Goal: Communication & Community: Answer question/provide support

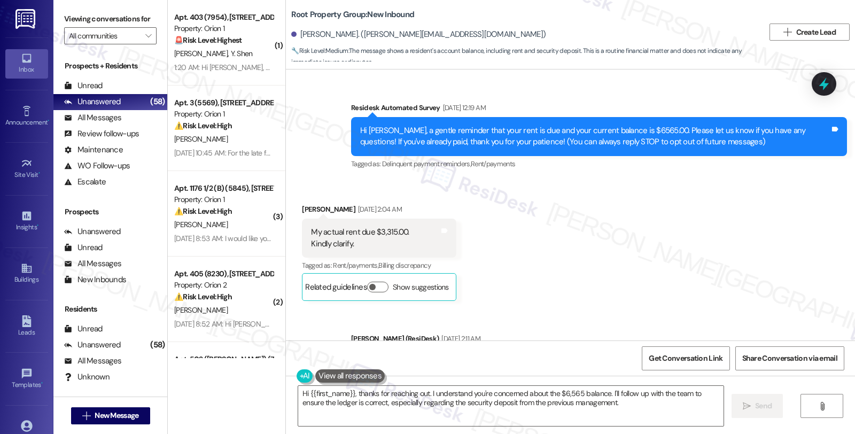
scroll to position [1925, 0]
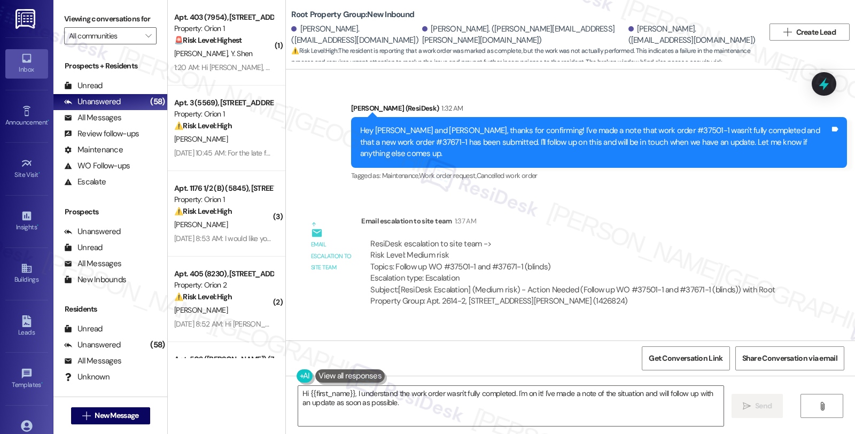
scroll to position [1148, 0]
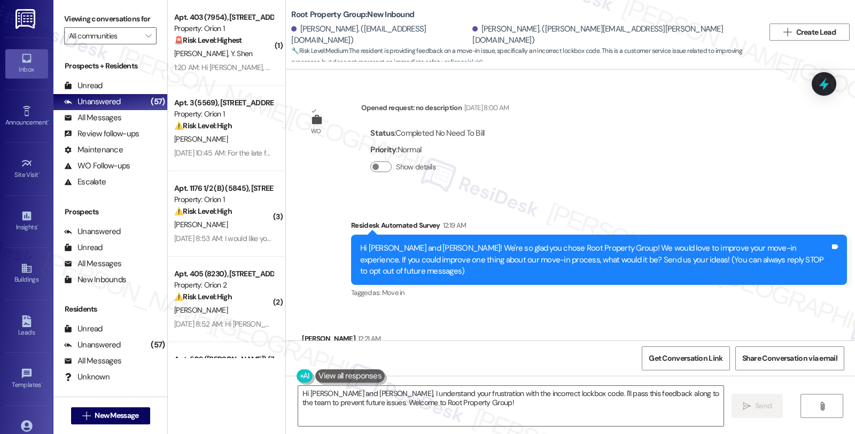
scroll to position [590, 0]
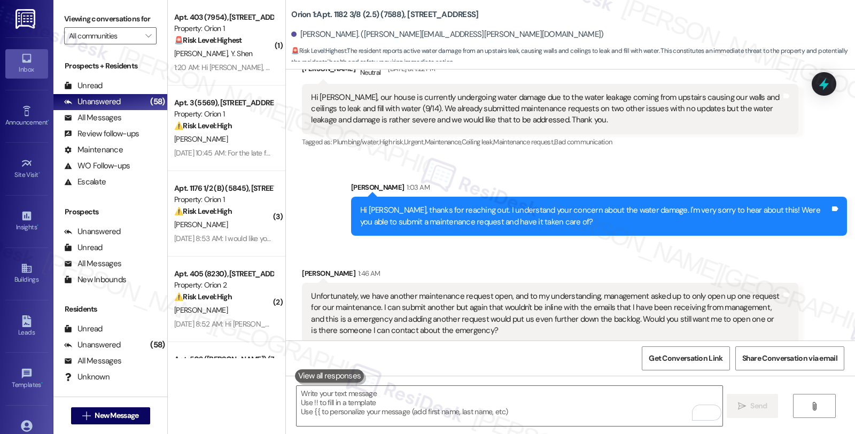
scroll to position [1279, 0]
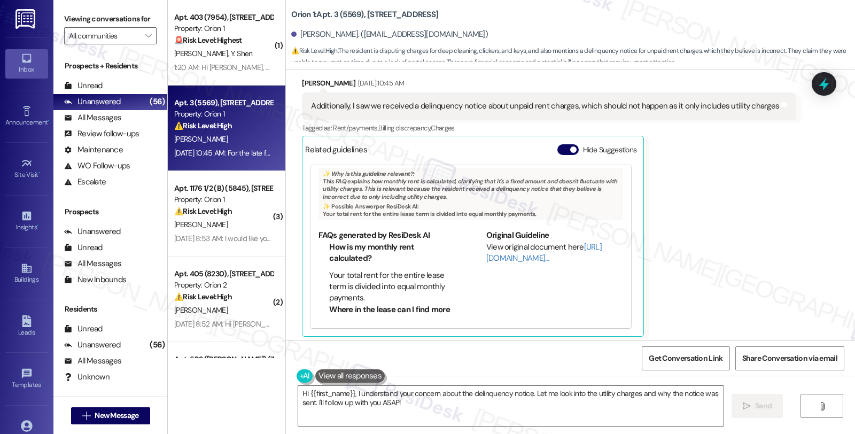
scroll to position [1328, 0]
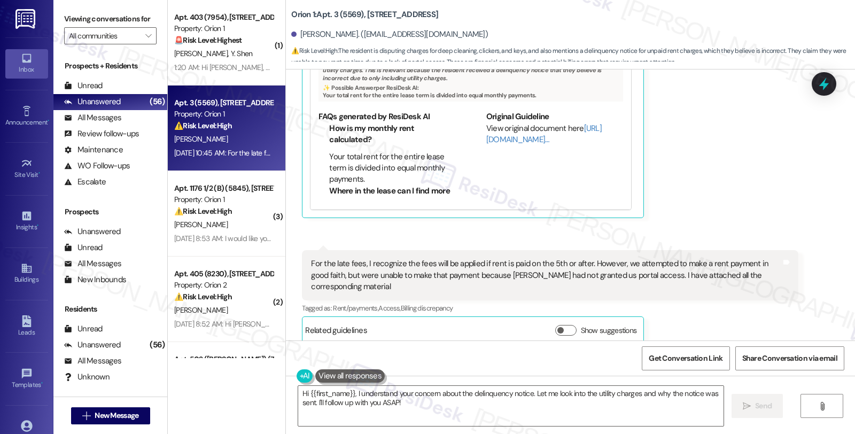
click at [747, 168] on div "Joshua Lum Sep 13, 2025 at 10:45 AM Additionally, I saw we received a delinquen…" at bounding box center [549, 88] width 494 height 259
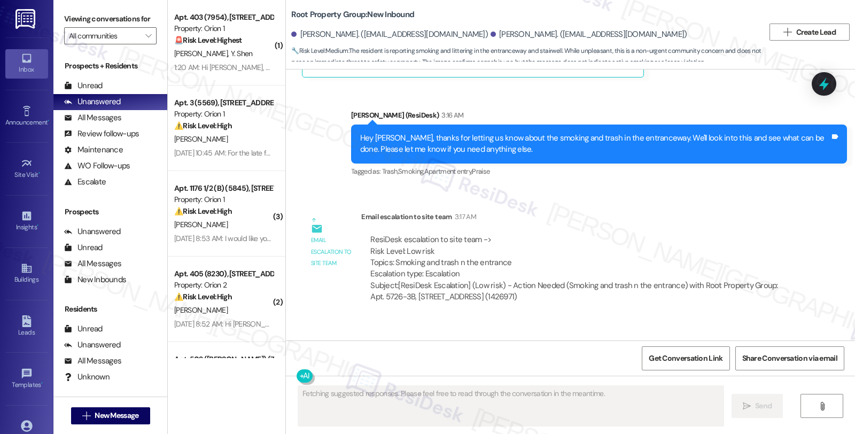
scroll to position [3531, 0]
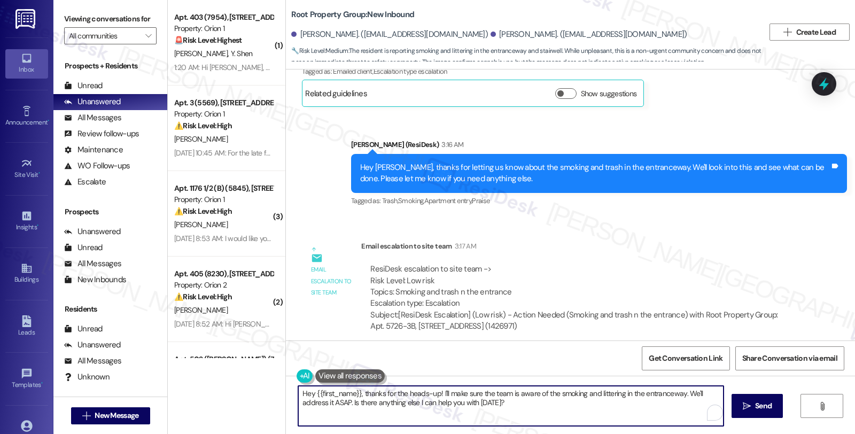
drag, startPoint x: 225, startPoint y: 361, endPoint x: 216, endPoint y: 359, distance: 8.6
click at [216, 359] on div "( 1 ) Apt. 403 (7954), 1192 W 35th St Property: Orion 1 🚨 Risk Level: Highest T…" at bounding box center [511, 217] width 687 height 434
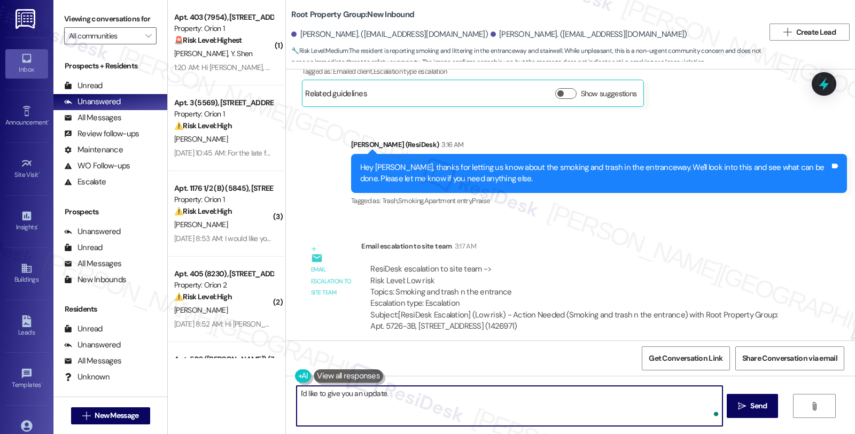
paste textarea "Please let the tenant know that we are aware of this, and we can assure that th…"
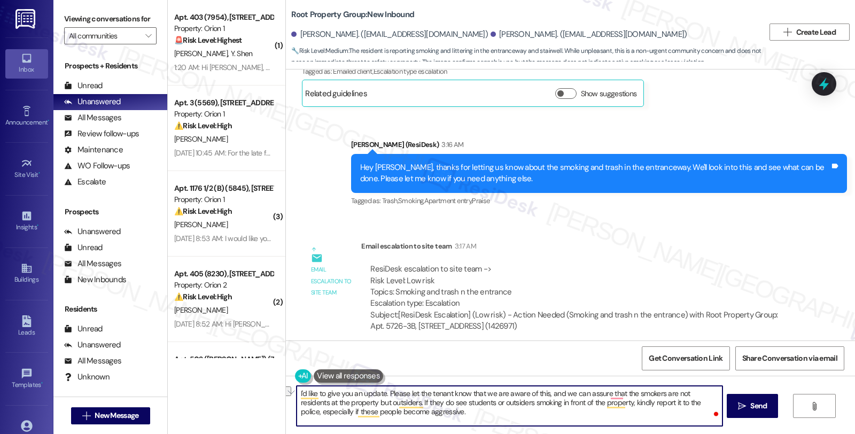
drag, startPoint x: 402, startPoint y: 394, endPoint x: 444, endPoint y: 391, distance: 42.3
click at [444, 391] on textarea "I'd like to give you an update. Please let the tenant know that we are aware of…" at bounding box center [508, 406] width 425 height 40
click at [442, 393] on textarea "I'd like to give you an update. Please know that we are aware of this, and we c…" at bounding box center [508, 406] width 425 height 40
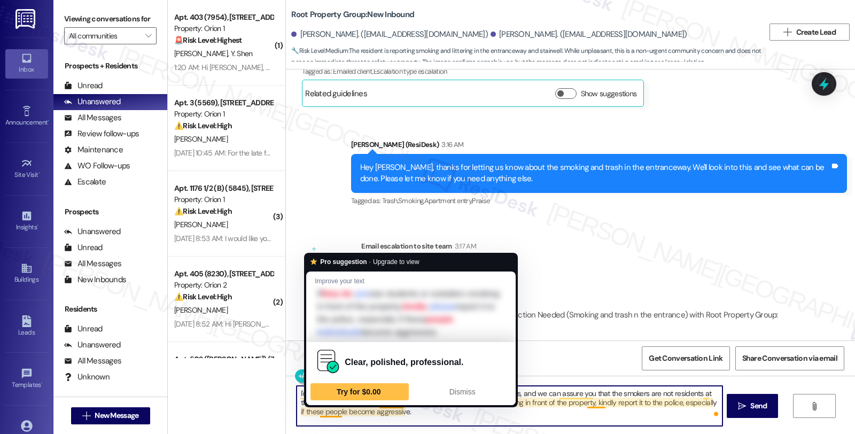
click at [427, 409] on textarea "I'd like to give you an update. Please know that our team is aware of this, and…" at bounding box center [508, 406] width 425 height 40
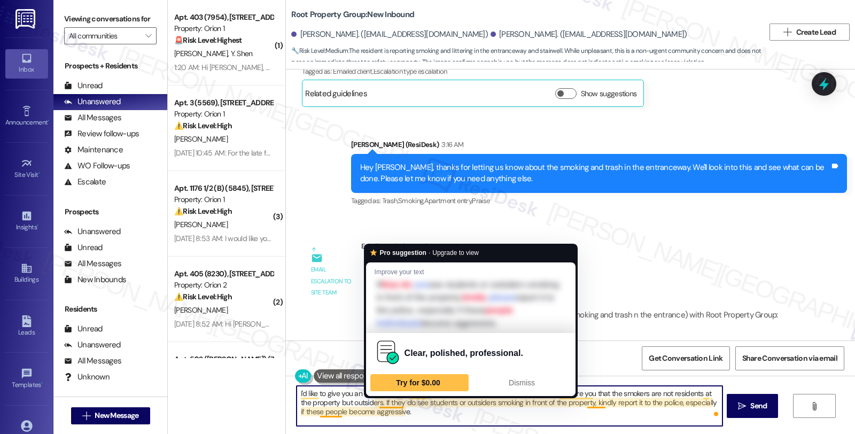
click at [393, 400] on textarea "I'd like to give you an update. Please know that our team is aware of this, and…" at bounding box center [508, 406] width 425 height 40
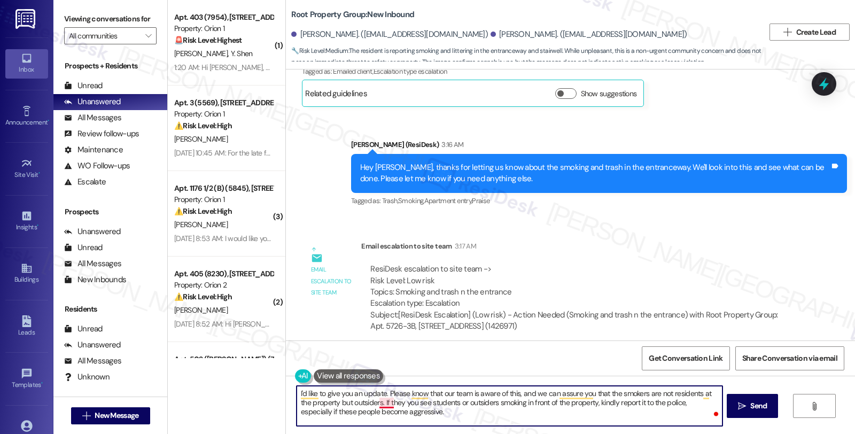
click at [385, 401] on textarea "I'd like to give you an update. Please know that our team is aware of this, and…" at bounding box center [508, 406] width 425 height 40
click at [426, 407] on textarea "I'd like to give you an update. Please know that our team is aware of this, and…" at bounding box center [508, 406] width 425 height 40
click at [572, 413] on textarea "I'd like to give you an update. Please know that our team is aware of this, and…" at bounding box center [508, 406] width 425 height 40
click at [457, 412] on textarea "I'd like to give you an update. Please know that our team is aware of this, and…" at bounding box center [508, 406] width 425 height 40
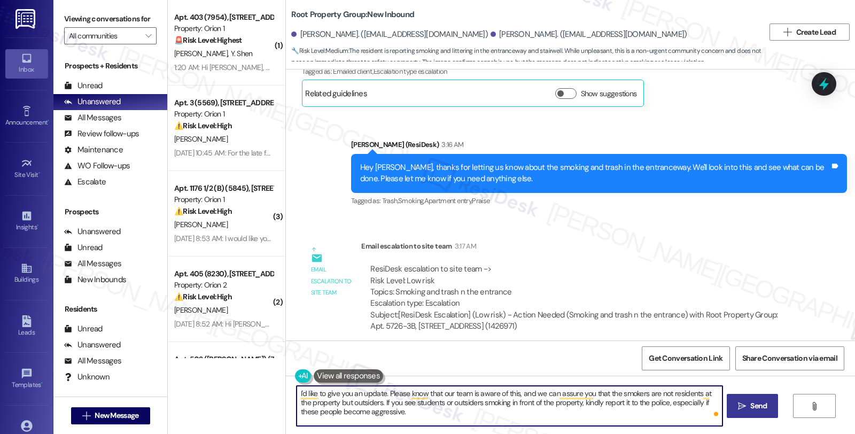
type textarea "I'd like to give you an update. Please know that our team is aware of this, and…"
click at [755, 404] on span "Send" at bounding box center [758, 405] width 17 height 11
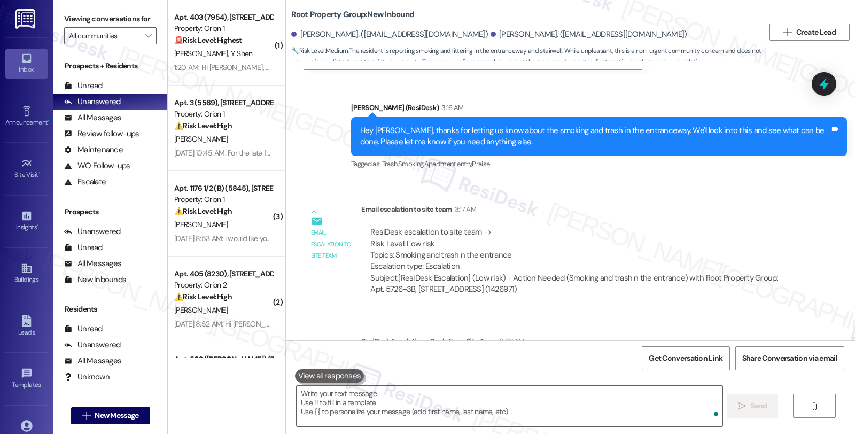
scroll to position [3590, 0]
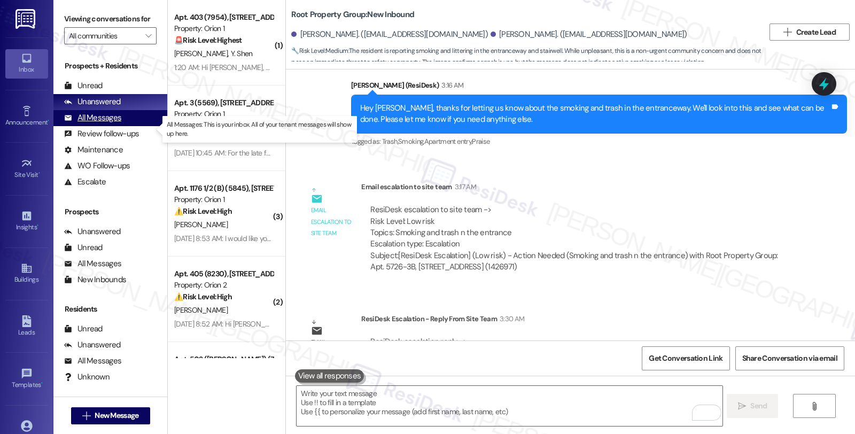
click at [115, 126] on div "All Messages (undefined)" at bounding box center [110, 118] width 114 height 16
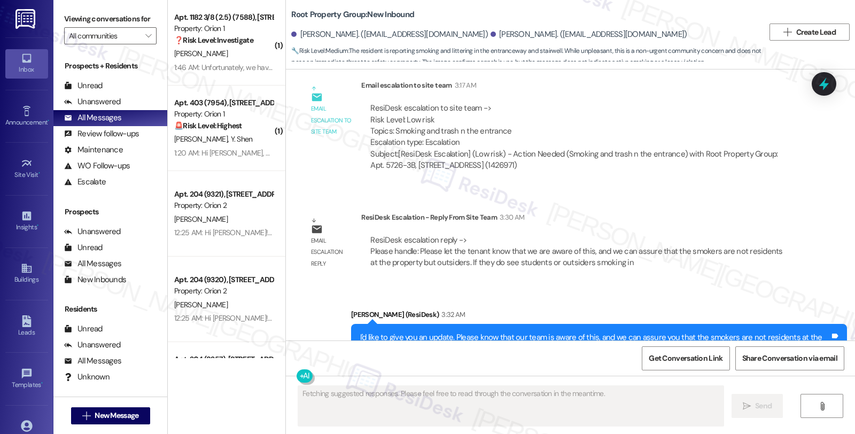
scroll to position [3704, 0]
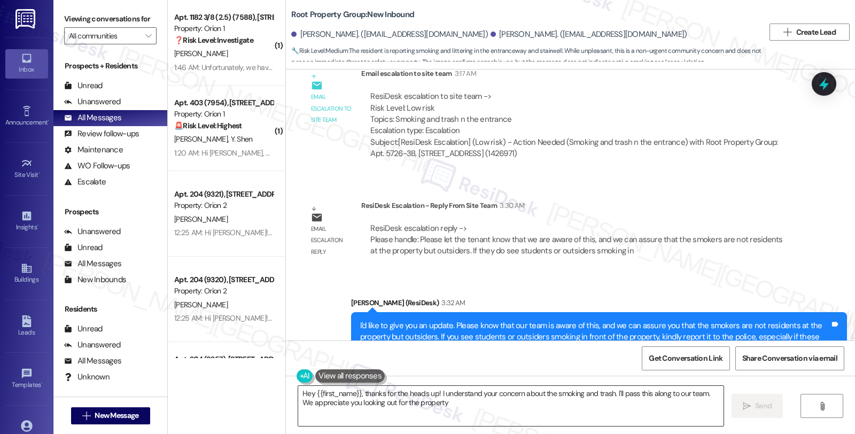
type textarea "Hey {{first_name}}, thanks for the heads up! I understand your concern about th…"
click at [669, 223] on div "ResiDesk escalation reply -> Please handle: Please let the tenant know that we …" at bounding box center [579, 240] width 420 height 34
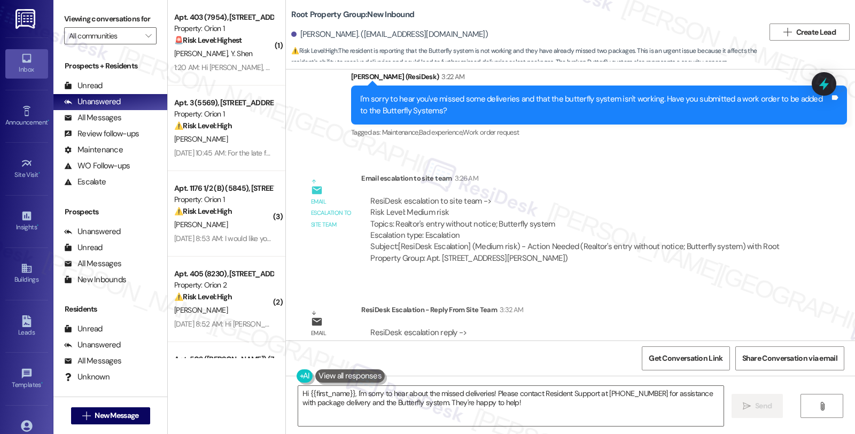
scroll to position [1563, 0]
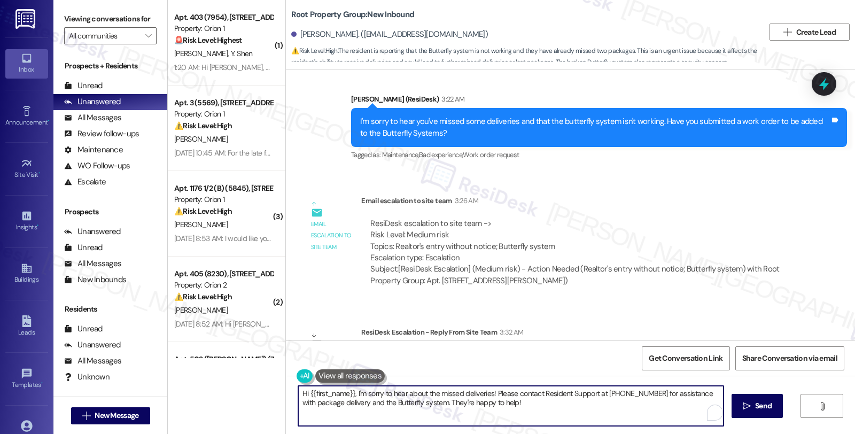
drag, startPoint x: 517, startPoint y: 403, endPoint x: 275, endPoint y: 393, distance: 242.2
click at [275, 393] on div "( 1 ) Apt. 403 (7954), 1192 W 35th St Property: Orion 1 🚨 Risk Level: Highest T…" at bounding box center [511, 217] width 687 height 434
paste textarea "Kindly thank the tenant for letting us know. We will look into this and make su…"
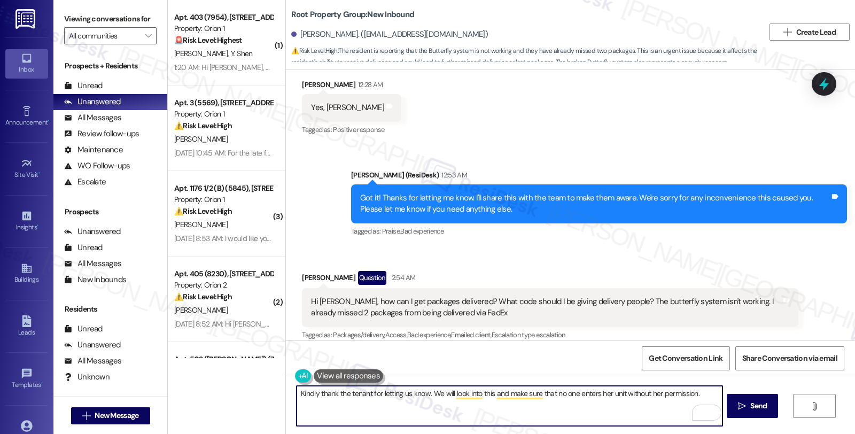
scroll to position [1088, 0]
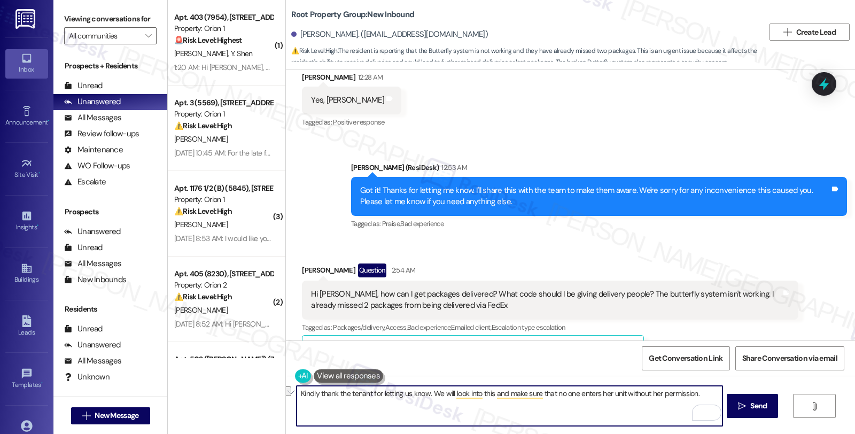
drag, startPoint x: 422, startPoint y: 392, endPoint x: 292, endPoint y: 392, distance: 130.3
click at [292, 392] on div "Kindly thank the tenant for letting us know. We will look into this and make su…" at bounding box center [570, 416] width 569 height 80
click at [307, 401] on textarea "Kindly thank the tenant for letting us know. We will look into this and make su…" at bounding box center [508, 406] width 425 height 40
click at [296, 394] on textarea "Kindly thank the tenant for letting us know. We will look into this and make su…" at bounding box center [508, 406] width 425 height 40
drag, startPoint x: 531, startPoint y: 394, endPoint x: 663, endPoint y: 394, distance: 132.5
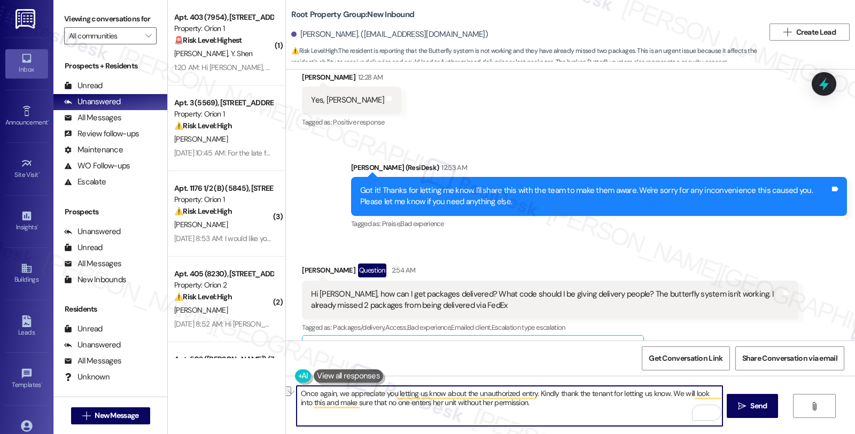
click at [663, 394] on textarea "Once again, we appreciate you letting us know about the unauthorized entry. Kin…" at bounding box center [508, 406] width 425 height 40
click at [416, 405] on textarea "Once again, we appreciate you letting us know about the unauthorized entry. We …" at bounding box center [508, 406] width 425 height 40
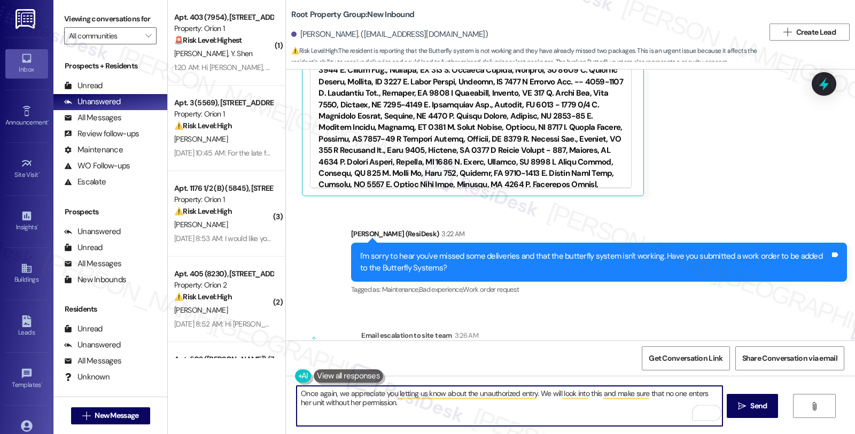
scroll to position [1444, 0]
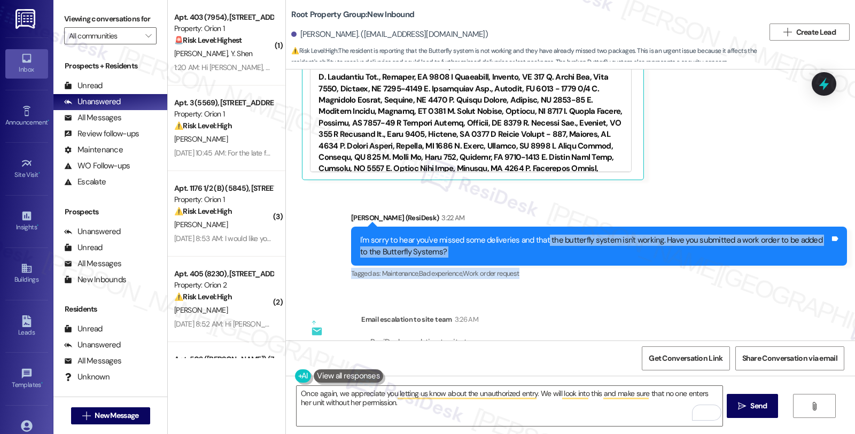
drag, startPoint x: 537, startPoint y: 239, endPoint x: 558, endPoint y: 265, distance: 33.8
click at [558, 265] on div "Sarah (ResiDesk) 3:22 AM I'm sorry to hear you've missed some deliveries and th…" at bounding box center [599, 246] width 496 height 69
copy div "the butterfly system isn't working. Have you submitted a work order to be added…"
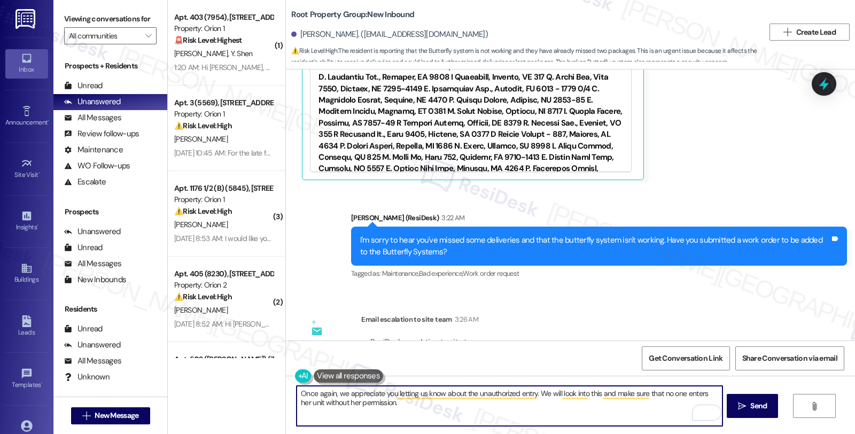
click at [430, 414] on textarea "Once again, we appreciate you letting us know about the unauthorized entry. We …" at bounding box center [508, 406] width 425 height 40
click at [424, 405] on textarea "Once again, we appreciate you letting us know about the unauthorized entry. We …" at bounding box center [508, 406] width 425 height 40
paste textarea "the butterfly system isn't working. Have you submitted a work order to be added…"
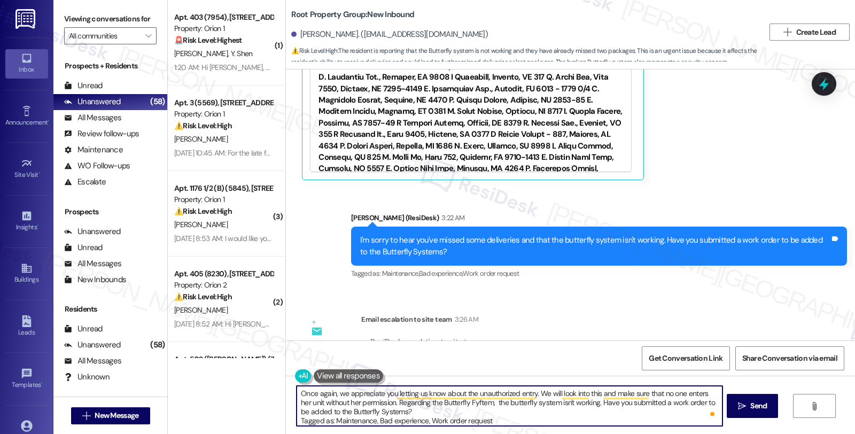
click at [461, 405] on textarea "Once again, we appreciate you letting us know about the unauthorized entry. We …" at bounding box center [508, 406] width 425 height 40
click at [588, 402] on textarea "Once again, we appreciate you letting us know about the unauthorized entry. We …" at bounding box center [508, 406] width 425 height 40
click at [589, 402] on textarea "Once again, we appreciate you letting us know about the unauthorized entry. We …" at bounding box center [508, 406] width 425 height 40
click at [691, 408] on textarea "Once again, we appreciate you letting us know about the unauthorized entry. We …" at bounding box center [508, 406] width 425 height 40
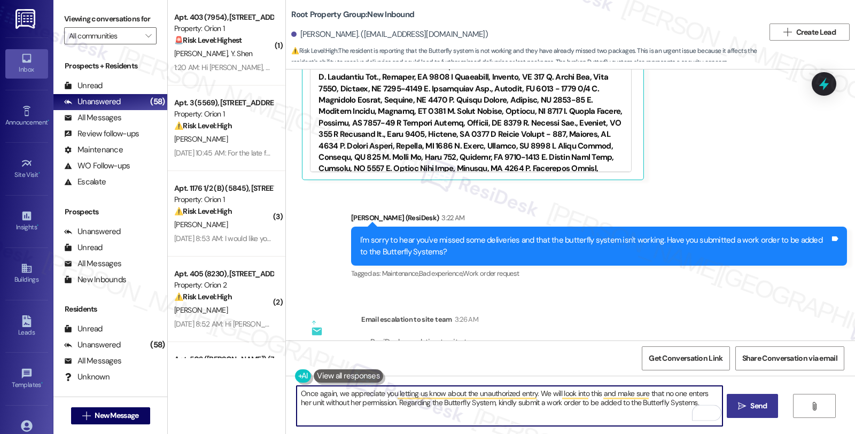
type textarea "Once again, we appreciate you letting us know about the unauthorized entry. We …"
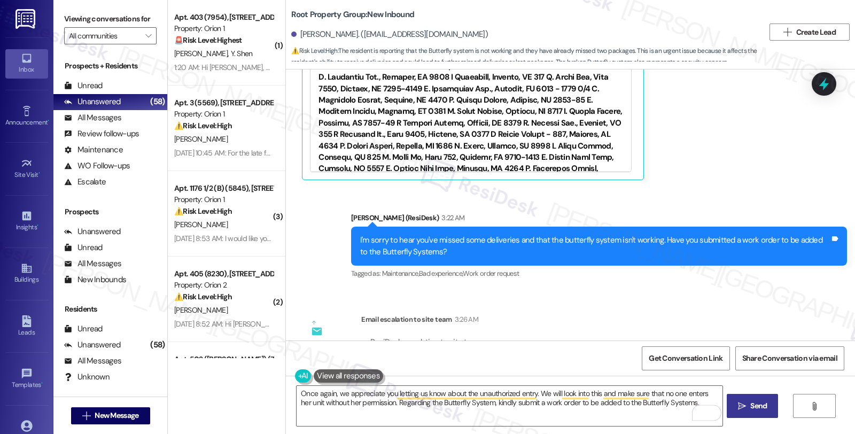
click at [750, 403] on span "Send" at bounding box center [758, 405] width 17 height 11
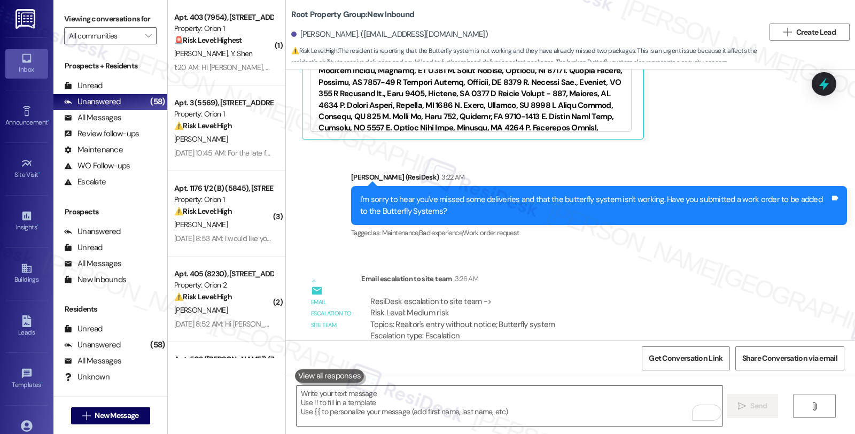
scroll to position [1622, 0]
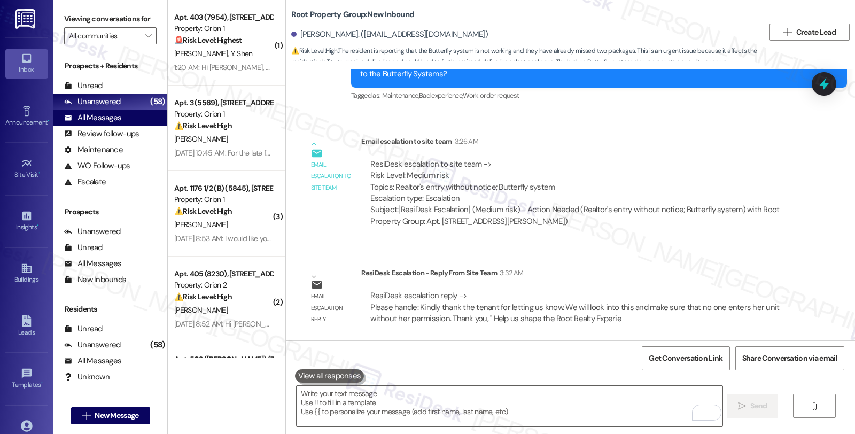
click at [109, 123] on div "All Messages" at bounding box center [92, 117] width 57 height 11
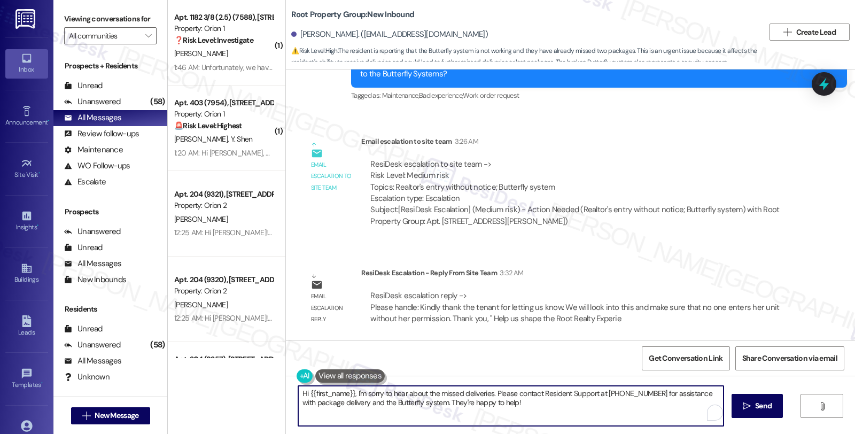
click at [444, 406] on textarea "Hi {{first_name}}, I'm sorry to hear about the missed deliveries. Please contac…" at bounding box center [510, 406] width 425 height 40
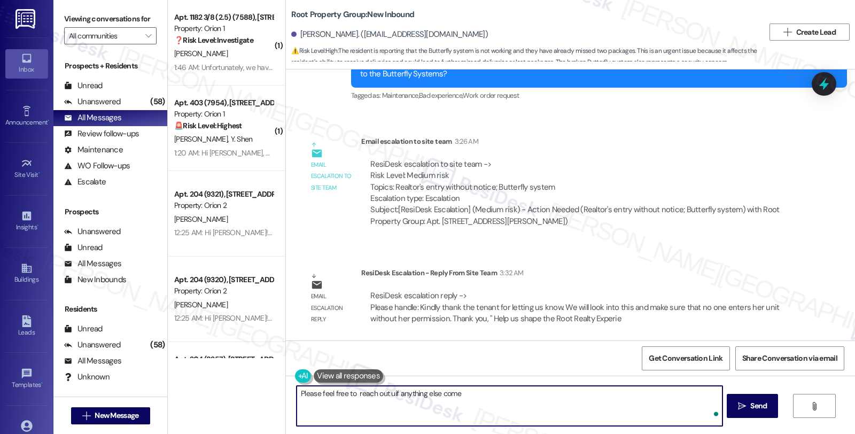
type textarea "Please feel free to reach out uif anything else comes"
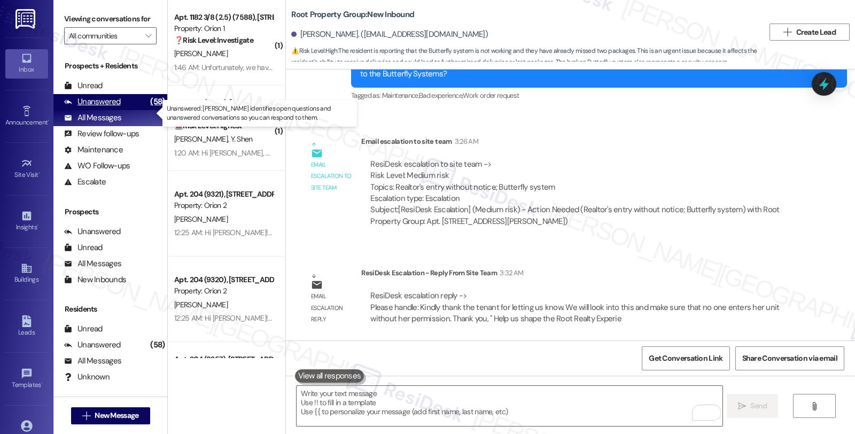
click at [114, 107] on div "Unanswered" at bounding box center [92, 101] width 57 height 11
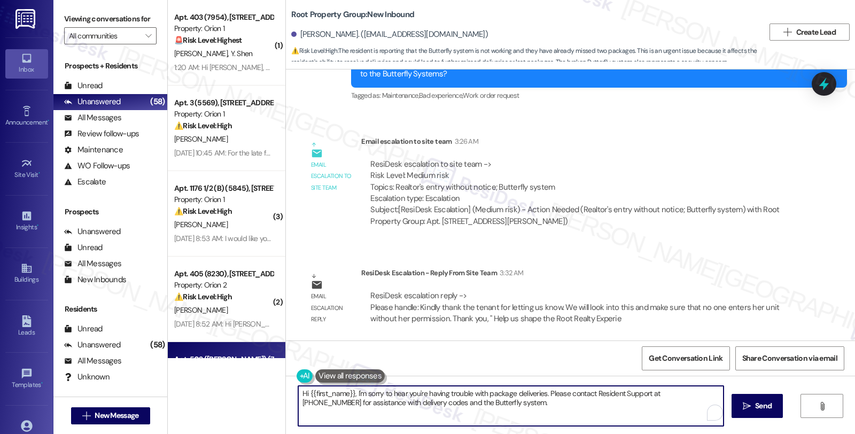
drag, startPoint x: 492, startPoint y: 404, endPoint x: 160, endPoint y: 346, distance: 336.8
click at [168, 346] on div "( 1 ) Apt. 403 (7954), 1192 W 35th St Property: Orion 1 🚨 Risk Level: Highest T…" at bounding box center [511, 217] width 687 height 434
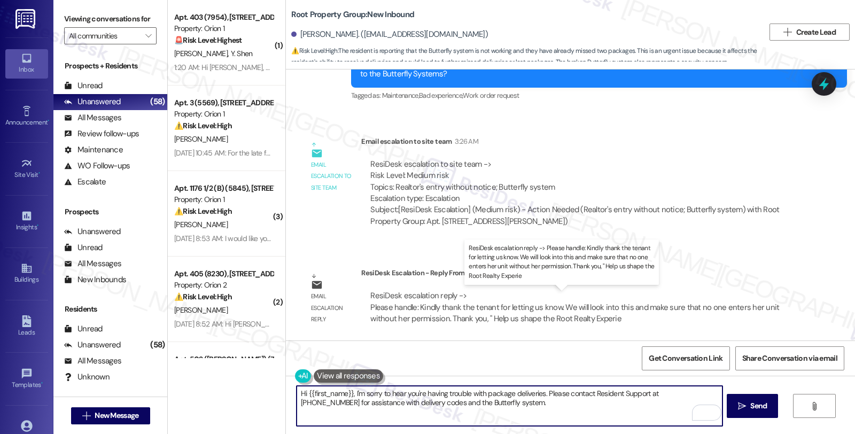
paste textarea "the butterfly system isn't working. Have you submitted a work order to be added…"
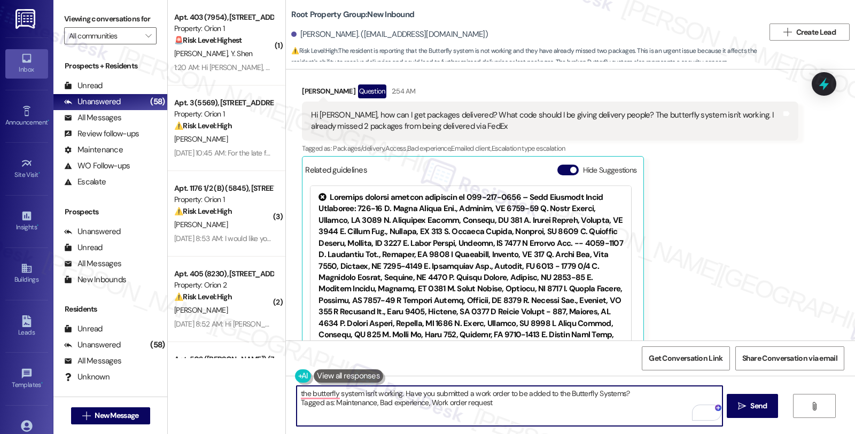
scroll to position [1266, 0]
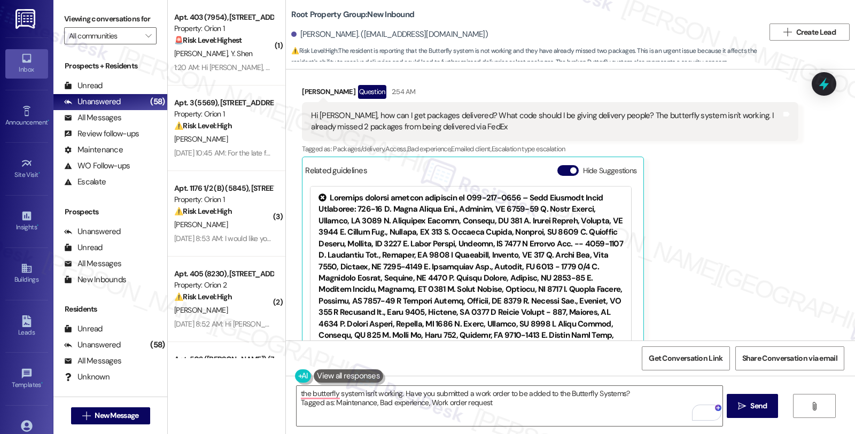
click at [700, 296] on div "Jocelyn Telles Question 2:54 AM Hi Sarah, how can I get packages delivered? Wha…" at bounding box center [550, 221] width 496 height 272
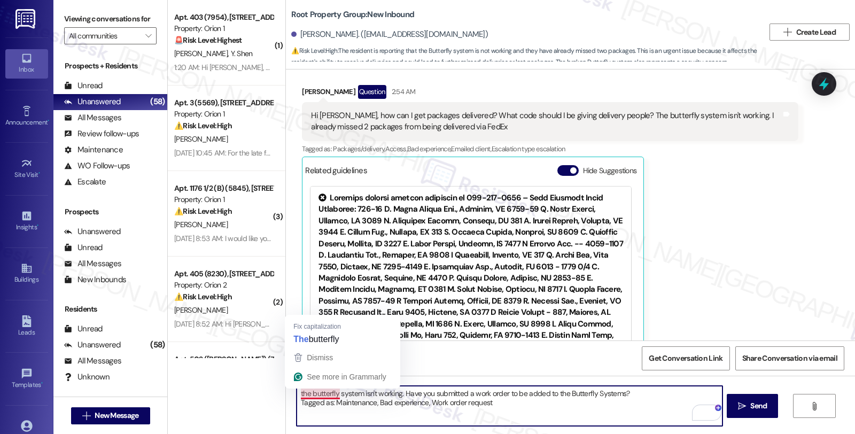
click at [296, 395] on textarea "the butterfly system isn't working. Have you submitted a work order to be added…" at bounding box center [508, 406] width 425 height 40
paste textarea "Kindly thank the tenant for letting us know. We will look into this and make su…"
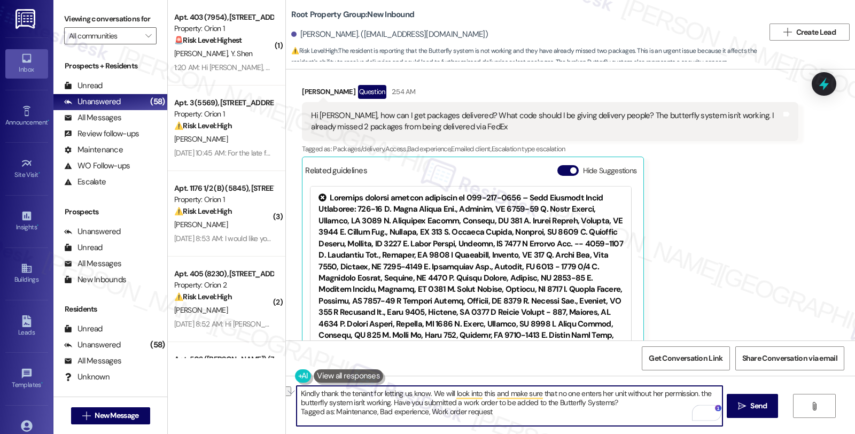
drag, startPoint x: 496, startPoint y: 414, endPoint x: 202, endPoint y: 417, distance: 293.8
click at [202, 417] on div "( 1 ) Apt. 403 (7954), 1192 W 35th St Property: Orion 1 🚨 Risk Level: Highest T…" at bounding box center [511, 217] width 687 height 434
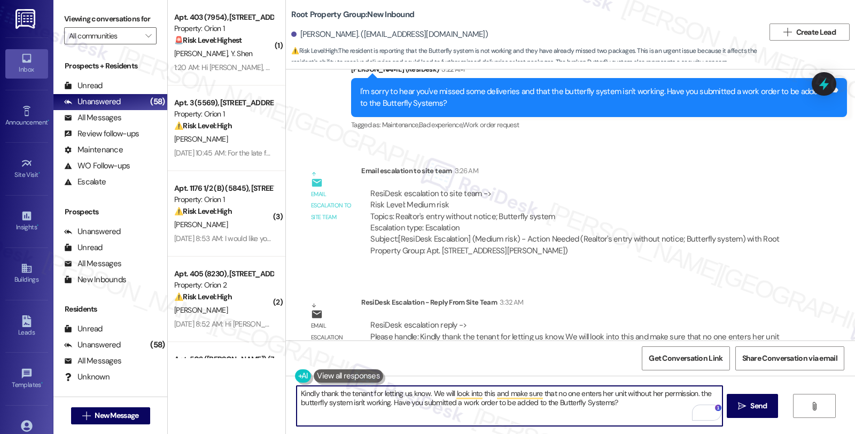
scroll to position [1563, 0]
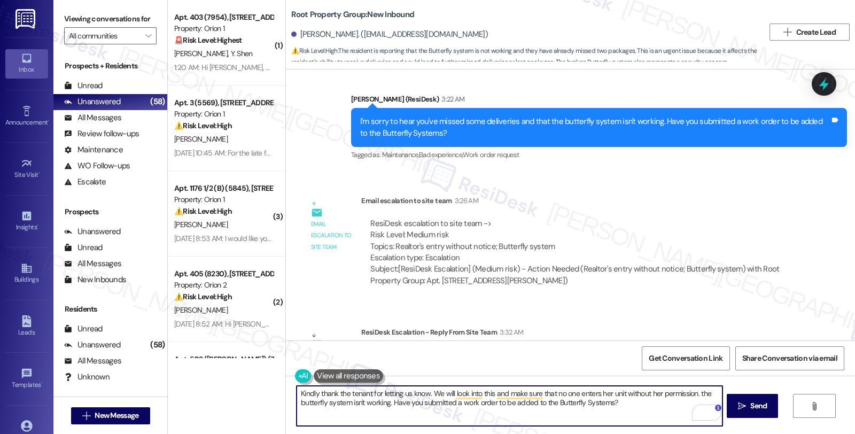
click at [296, 392] on textarea "Kindly thank the tenant for letting us know. We will look into this and make su…" at bounding box center [508, 406] width 425 height 40
click at [296, 396] on textarea "Once agaiKindly thank the tenant for letting us know. We will look into this an…" at bounding box center [508, 406] width 425 height 40
click at [525, 395] on textarea "Here's a quick update. Once agaiKindly thank the tenant for letting us know. We…" at bounding box center [508, 406] width 425 height 40
click at [585, 394] on textarea "Here's a quick update. Please know that we will look into this and make sure th…" at bounding box center [508, 406] width 425 height 40
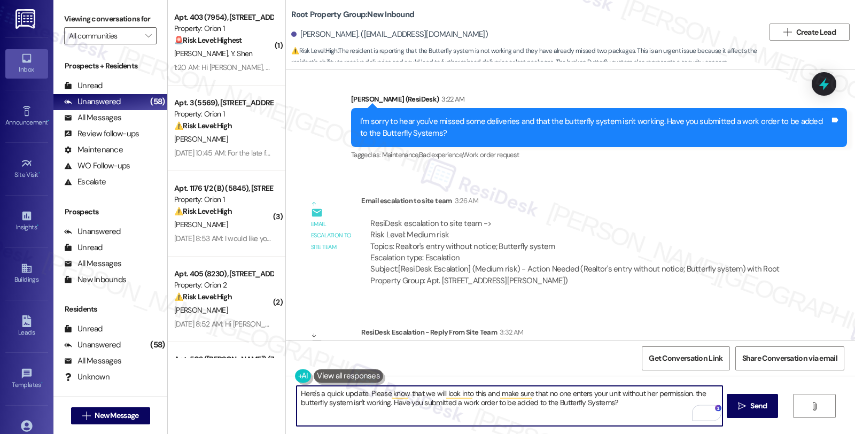
click at [642, 394] on textarea "Here's a quick update. Please know that we will look into this and make sure th…" at bounding box center [508, 406] width 425 height 40
click at [692, 393] on textarea "Here's a quick update. Please know that we will look into this and make sure th…" at bounding box center [508, 406] width 425 height 40
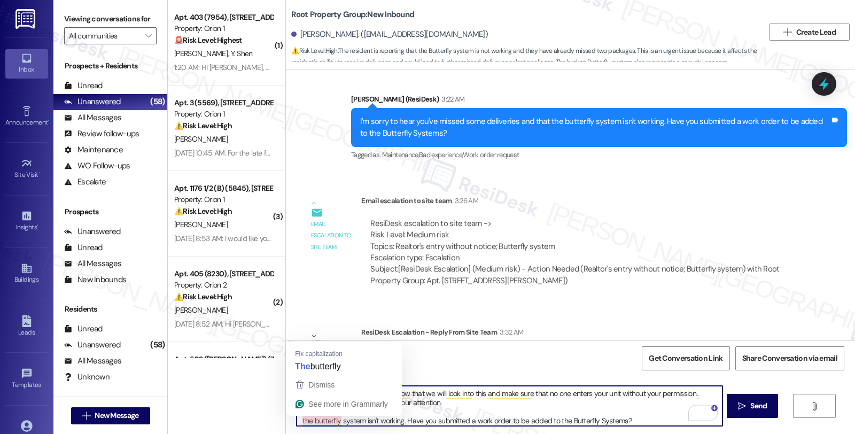
click at [296, 420] on textarea "Here's a quick update. Please know that we will look into this and make sure th…" at bounding box center [508, 406] width 425 height 40
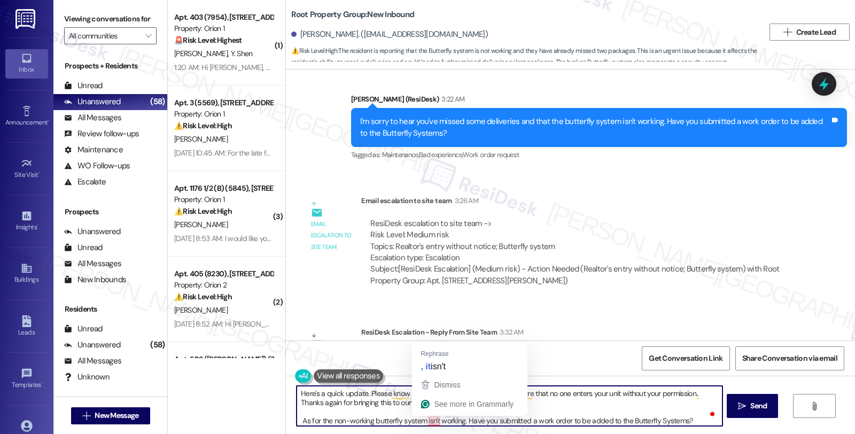
click at [420, 421] on textarea "Here's a quick update. Please know that we will look into this and make sure th…" at bounding box center [508, 406] width 425 height 40
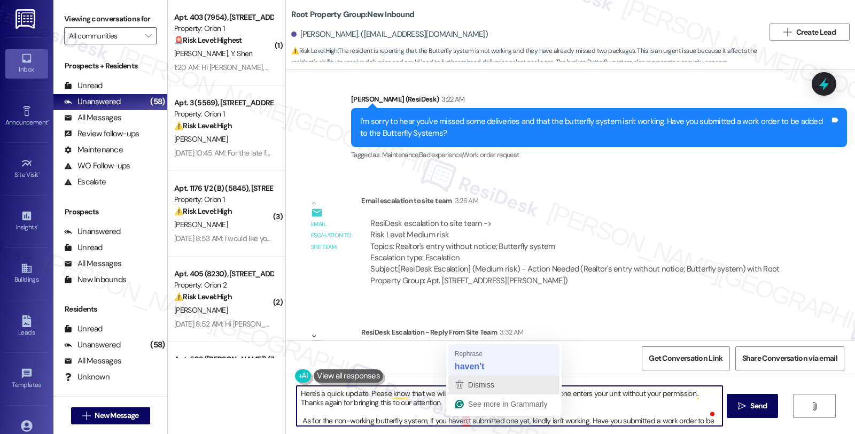
type textarea "Here's a quick update. Please know that we will look into this and make sure th…"
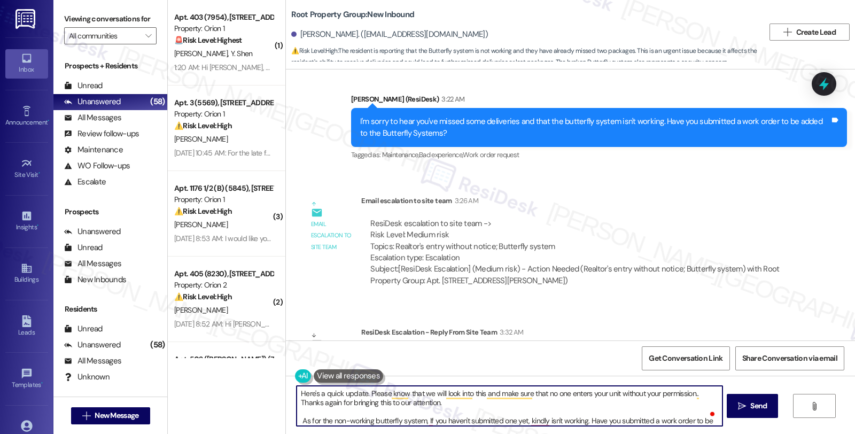
scroll to position [20, 0]
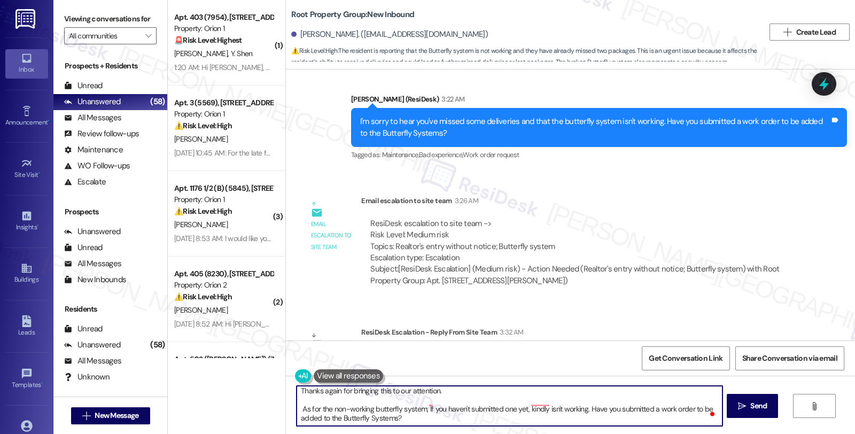
drag, startPoint x: 543, startPoint y: 419, endPoint x: 762, endPoint y: 461, distance: 223.7
click at [762, 433] on html "Inbox Go to Inbox Announcement • Send A Text Announcement Site Visit • Go to Si…" at bounding box center [427, 217] width 855 height 434
click at [527, 406] on textarea "Here's a quick update. Please know that we will look into this and make sure th…" at bounding box center [508, 406] width 425 height 40
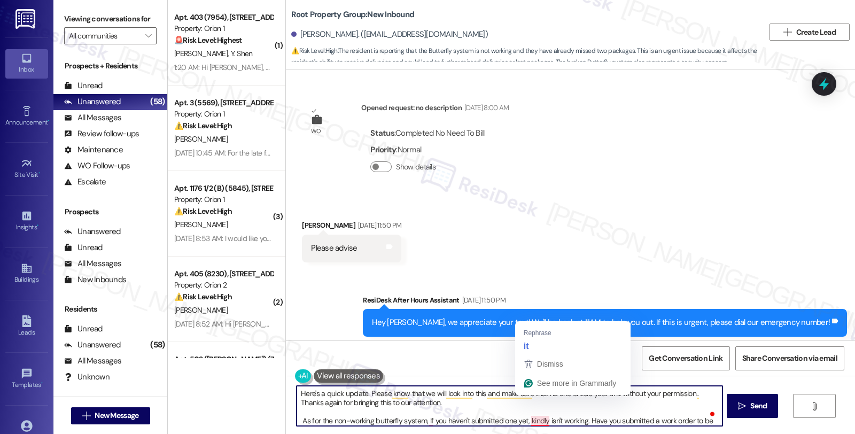
scroll to position [20, 0]
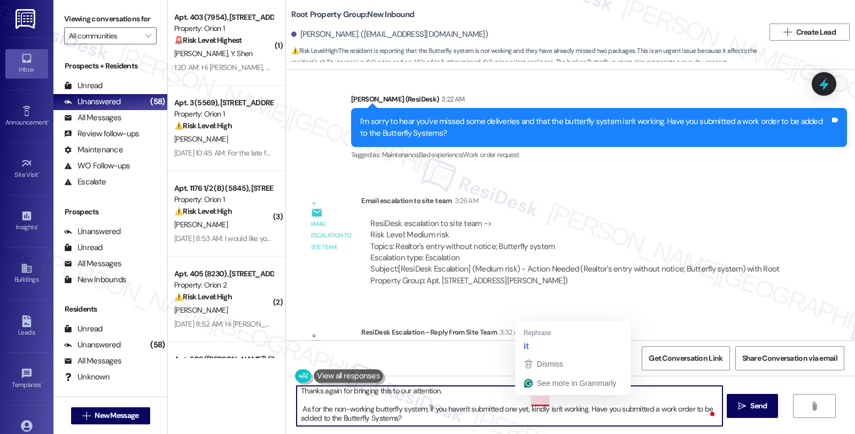
click at [541, 401] on textarea "Here's a quick update. Please know that we will look into this and make sure th…" at bounding box center [508, 406] width 425 height 40
click at [311, 409] on textarea "Here's a quick update. Please know that we will look into this and make sure th…" at bounding box center [508, 406] width 425 height 40
click at [713, 405] on textarea "Here's a quick update. Please know that we will look into this and make sure th…" at bounding box center [508, 406] width 425 height 40
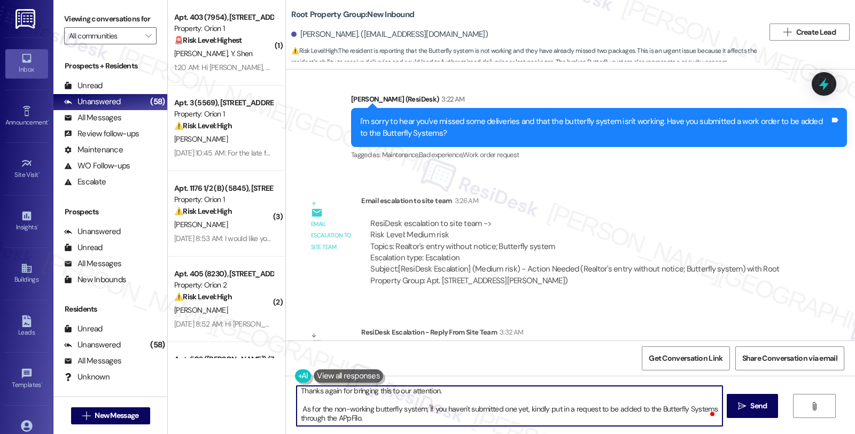
click at [344, 406] on textarea "Here's a quick update. Please know that we will look into this and make sure th…" at bounding box center [508, 406] width 425 height 40
click at [567, 398] on textarea "Here's a quick update. Please know that we will look into this and make sure th…" at bounding box center [508, 406] width 425 height 40
click at [559, 396] on textarea "Here's a quick update. Please know that we will look into this and make sure th…" at bounding box center [508, 406] width 425 height 40
click at [456, 411] on textarea "Here's a quick update. Please know that we will look into this and make sure th…" at bounding box center [508, 406] width 425 height 40
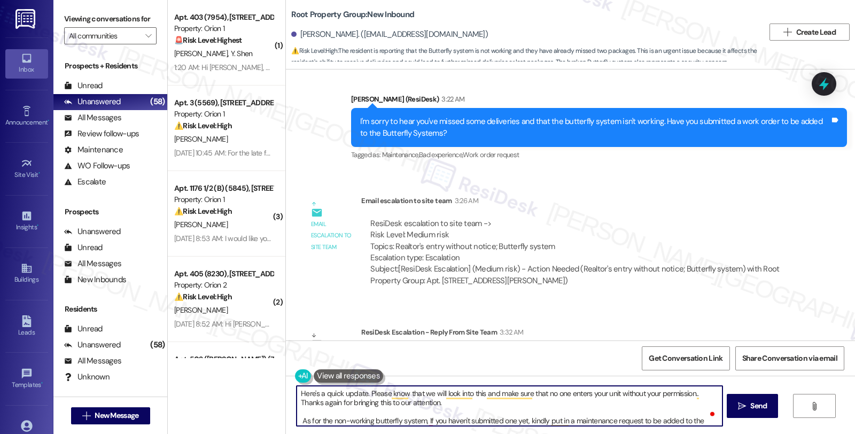
scroll to position [0, 0]
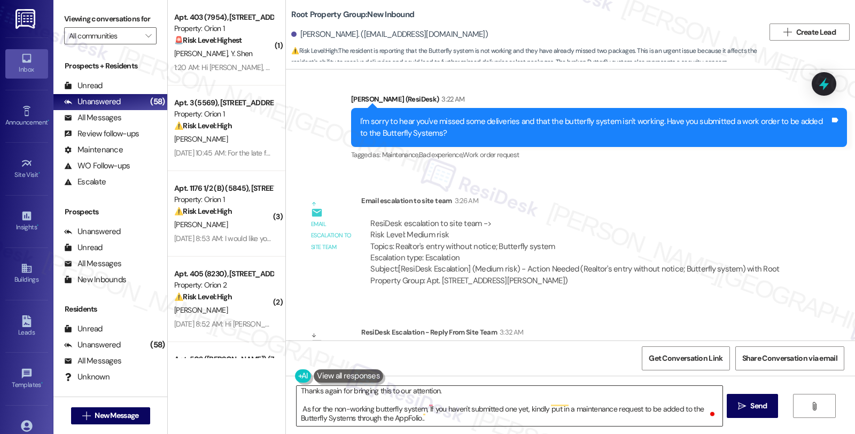
click at [296, 398] on div "Here's a quick update. Please know that we will look into this and make sure th…" at bounding box center [509, 405] width 426 height 41
click at [296, 397] on textarea "Here's a quick update. Please know that we will look into this and make sure th…" at bounding box center [508, 406] width 425 height 40
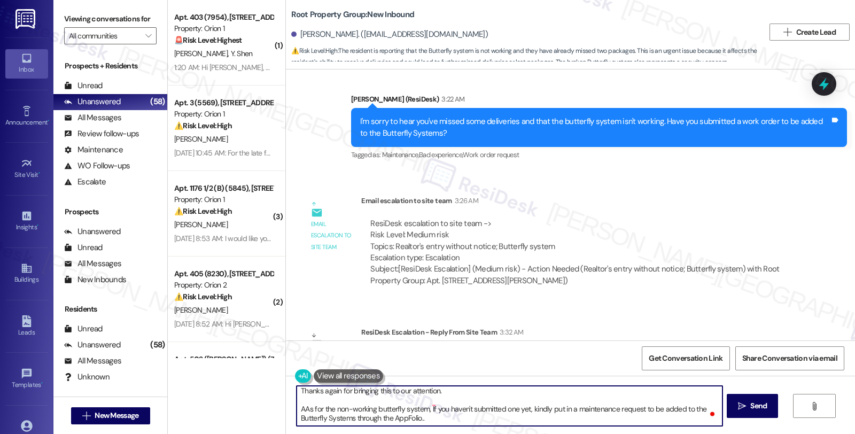
type textarea "Here's a quick update. Please know that we will look into this and make sure th…"
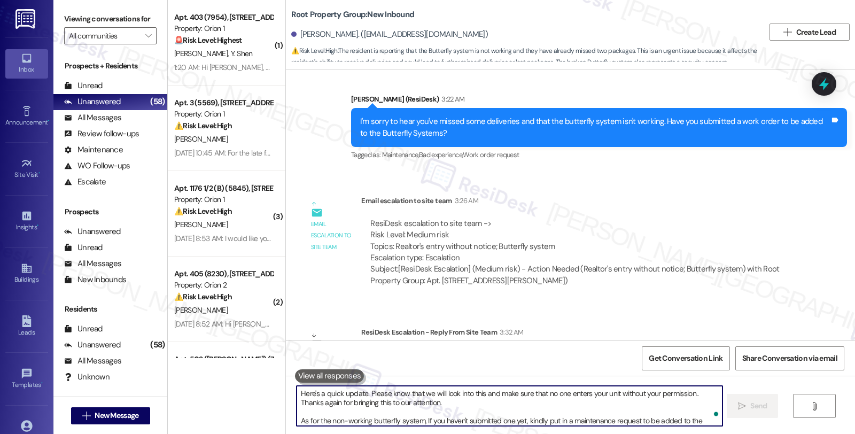
scroll to position [1622, 0]
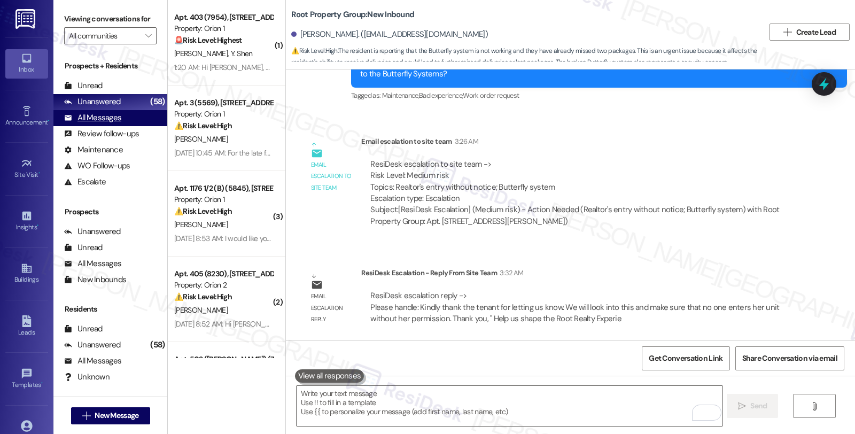
click at [108, 123] on div "All Messages" at bounding box center [92, 117] width 57 height 11
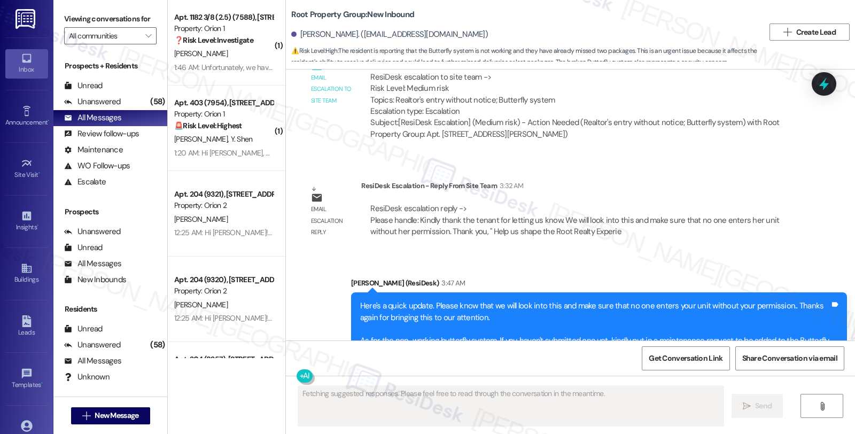
scroll to position [1758, 0]
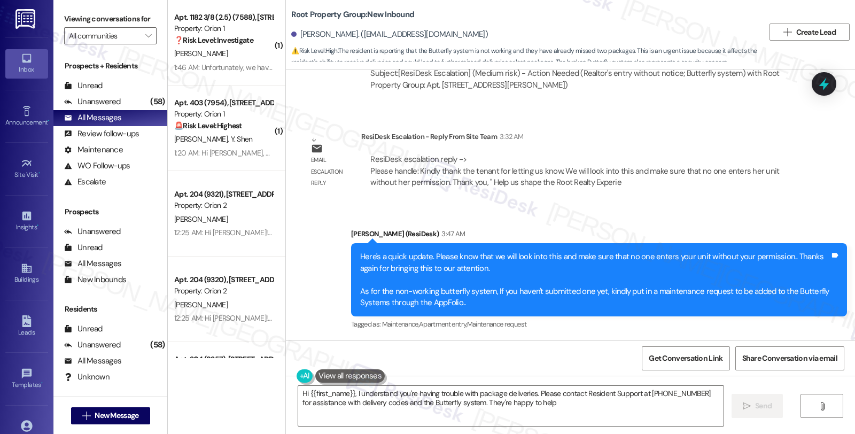
type textarea "Hi {{first_name}}, I understand you're having trouble with package deliveries. …"
